Goal: Use online tool/utility: Utilize a website feature to perform a specific function

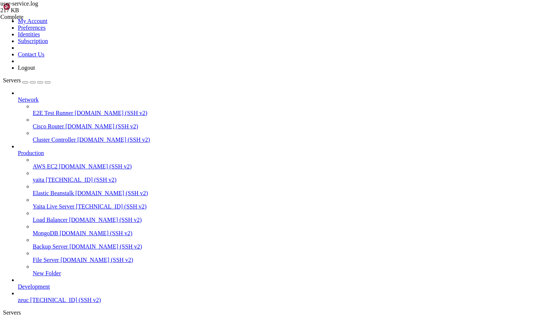
scroll to position [3, 1]
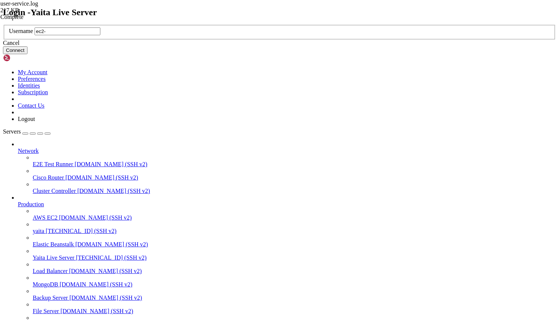
click at [503, 55] on div "Login - Yaita Live Server Username ec2- Cancel Connect" at bounding box center [279, 30] width 553 height 47
click at [100, 35] on input "ec2-" at bounding box center [68, 31] width 66 height 8
type input "ec2-user"
click at [27, 54] on button "Connect" at bounding box center [15, 50] width 25 height 8
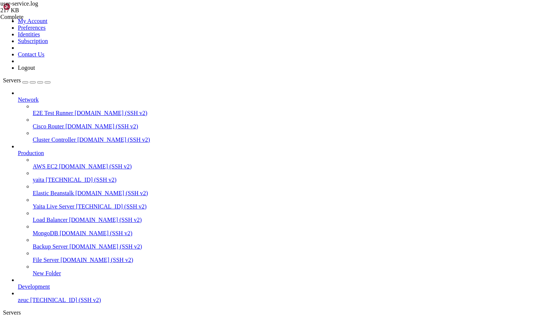
scroll to position [10943, 0]
drag, startPoint x: 27, startPoint y: 619, endPoint x: 125, endPoint y: 620, distance: 97.7
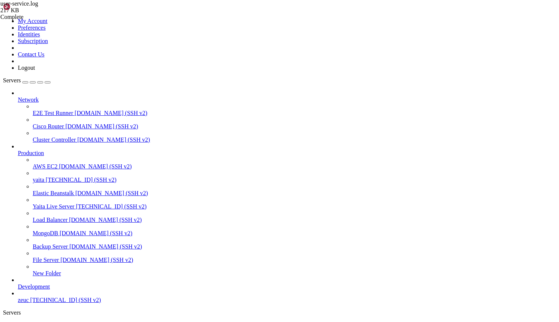
scroll to position [366, 0]
